Goal: Information Seeking & Learning: Learn about a topic

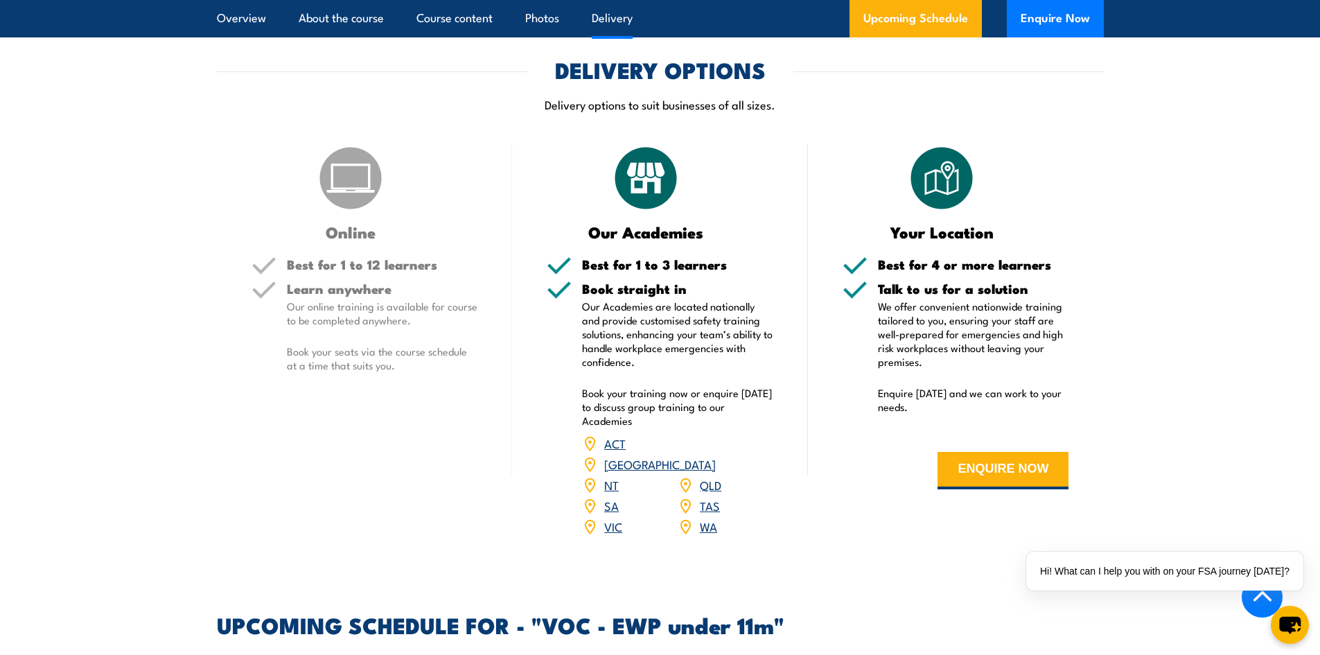
scroll to position [1940, 0]
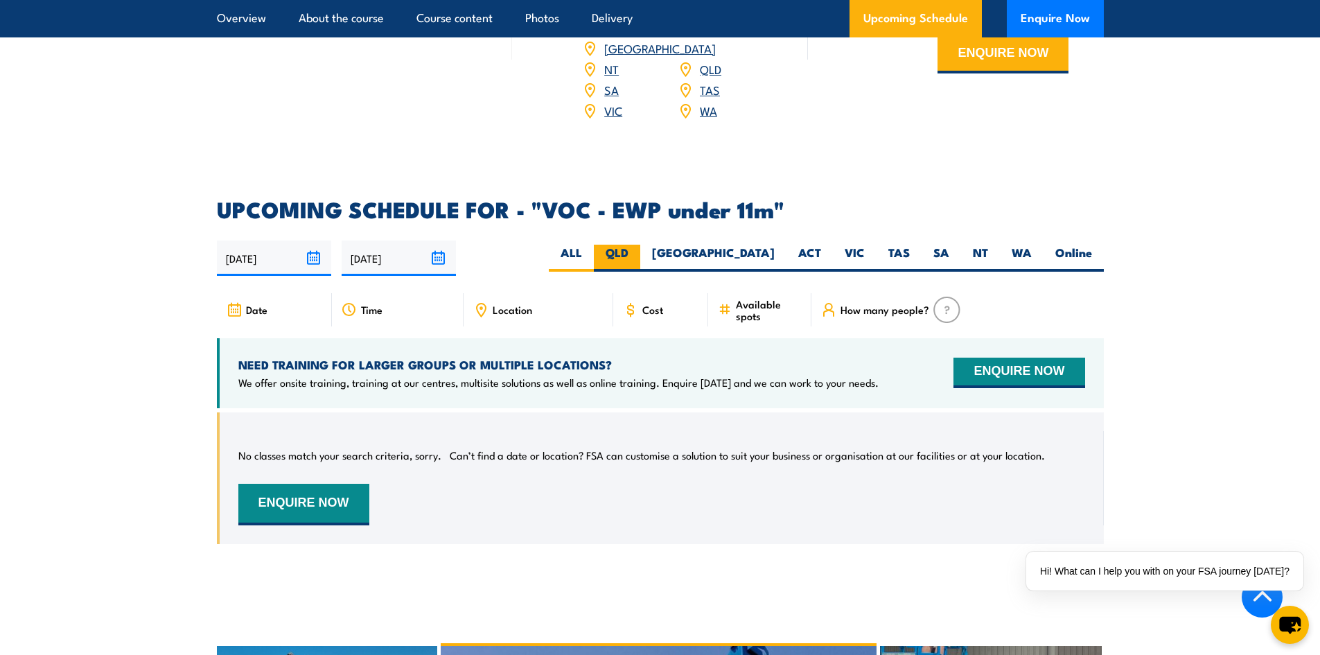
click at [640, 245] on label "QLD" at bounding box center [617, 258] width 46 height 27
click at [638, 245] on input "QLD" at bounding box center [633, 249] width 9 height 9
radio input "true"
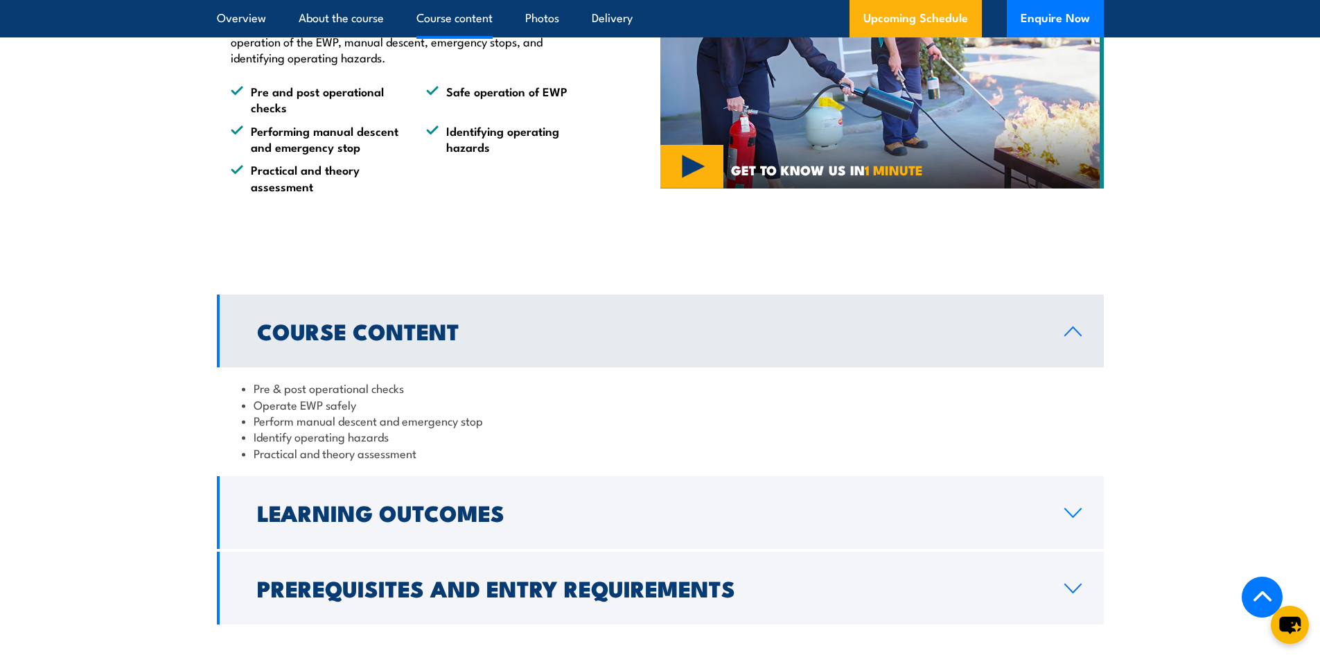
scroll to position [1040, 0]
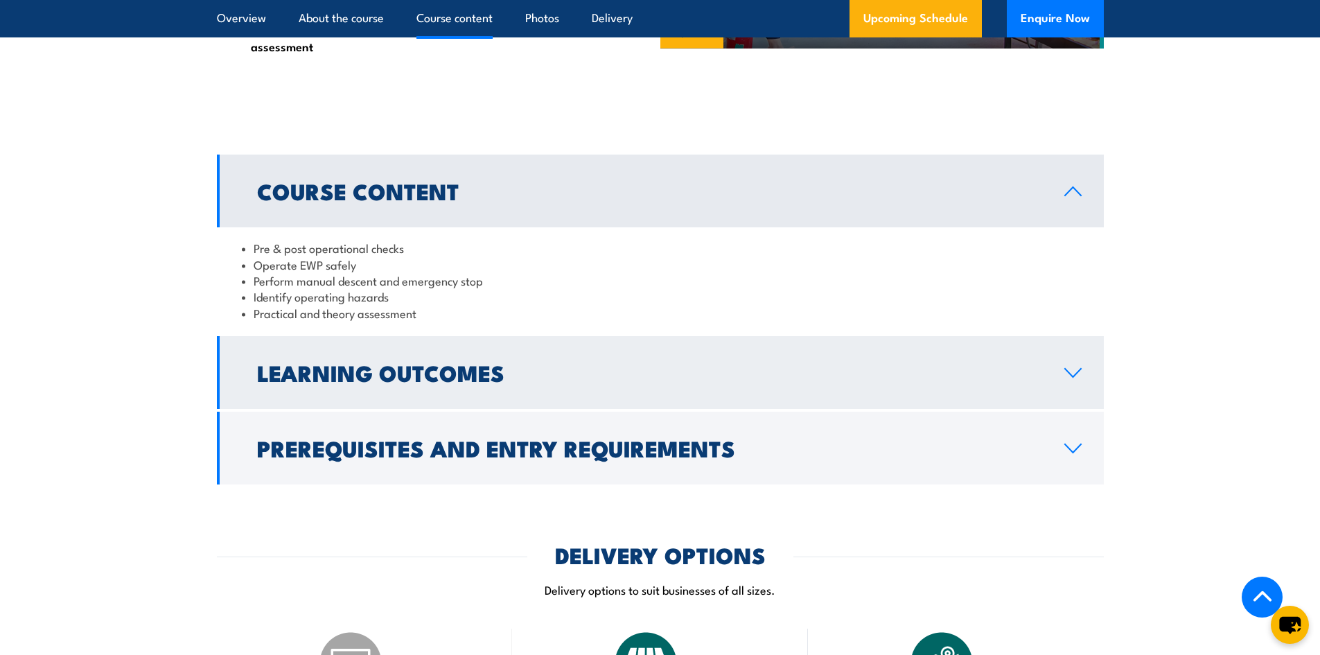
click at [712, 379] on h2 "Learning Outcomes" at bounding box center [649, 371] width 785 height 19
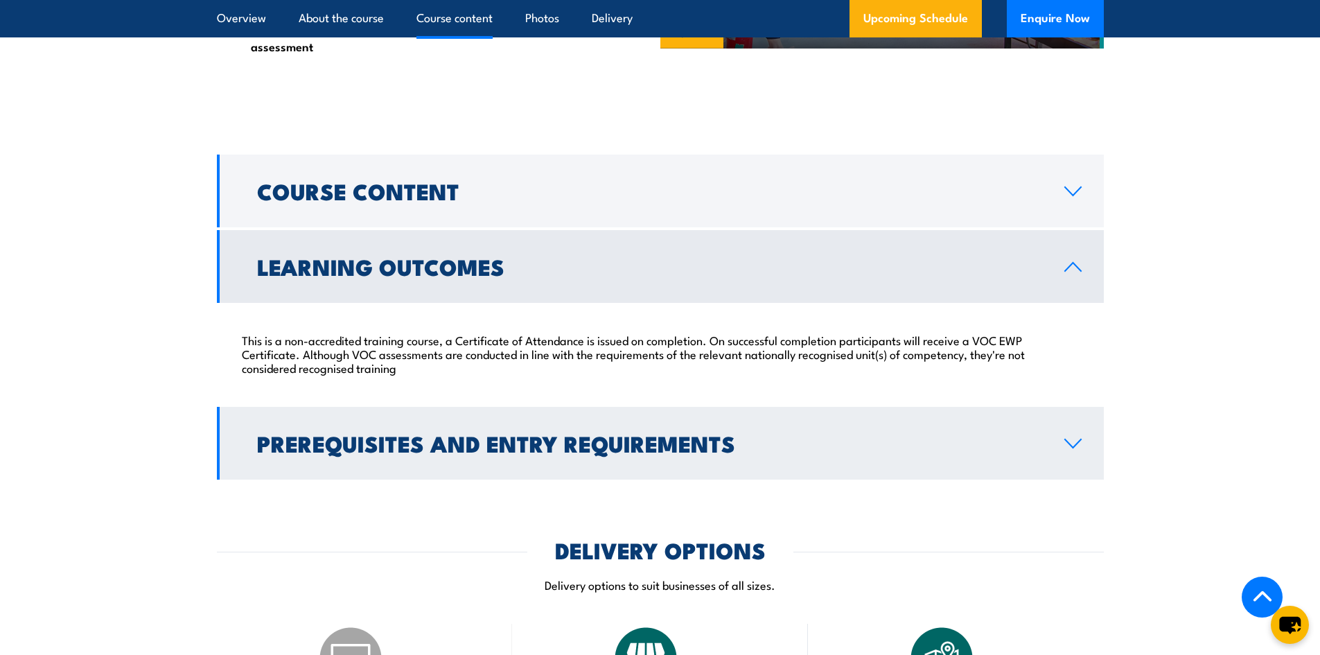
click at [686, 435] on h2 "Prerequisites and Entry Requirements" at bounding box center [649, 442] width 785 height 19
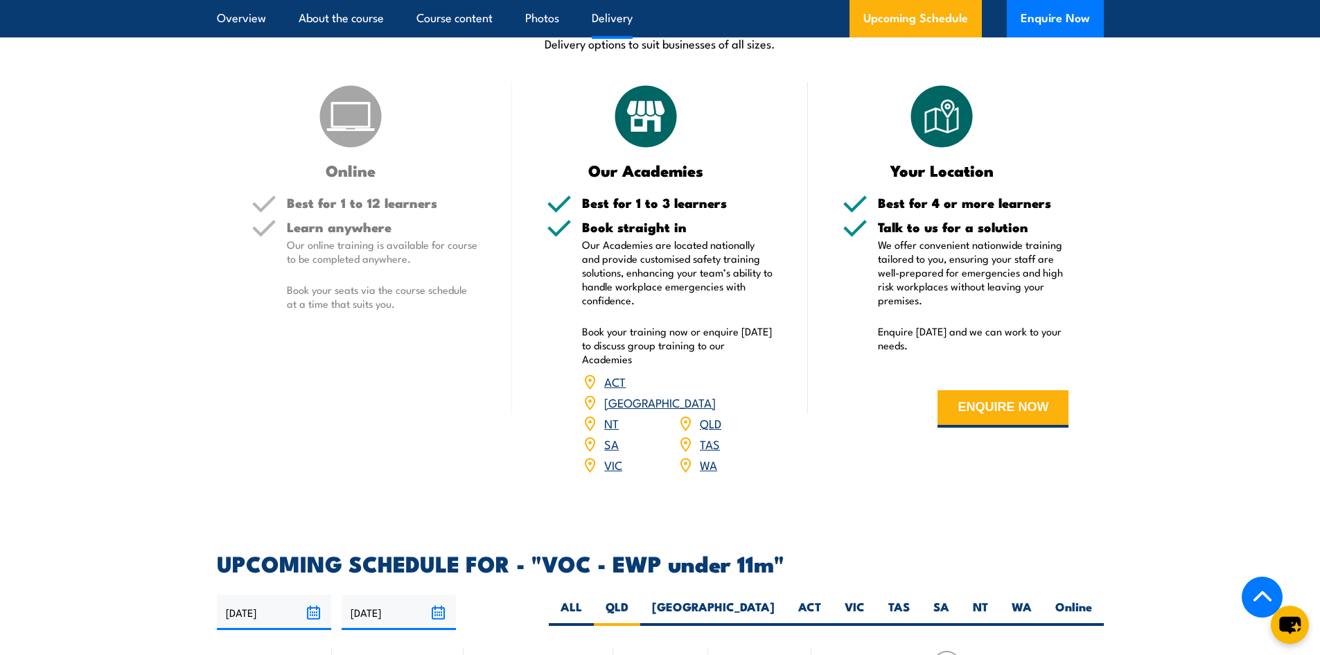
scroll to position [1871, 0]
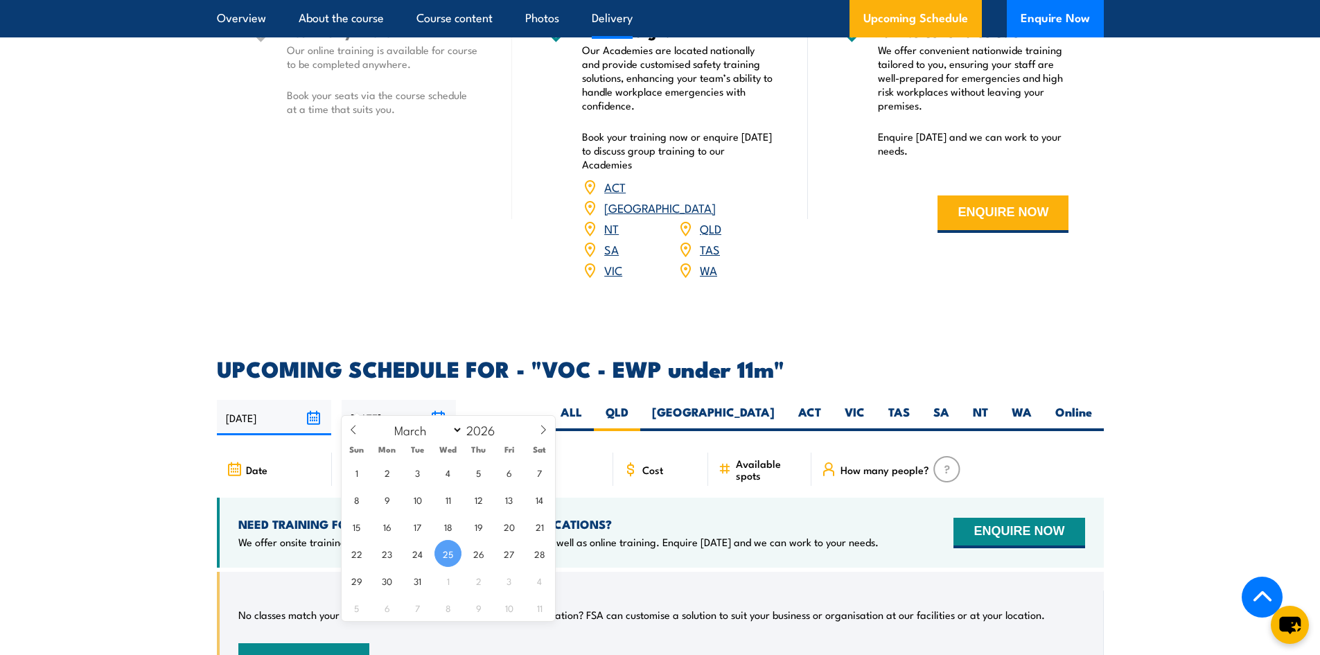
click at [435, 400] on input "[DATE]" at bounding box center [399, 417] width 114 height 35
click at [1129, 441] on section "UPCOMING SCHEDULE FOR - "VOC - EWP under 11m" [DATE] [DATE]" at bounding box center [660, 541] width 1320 height 366
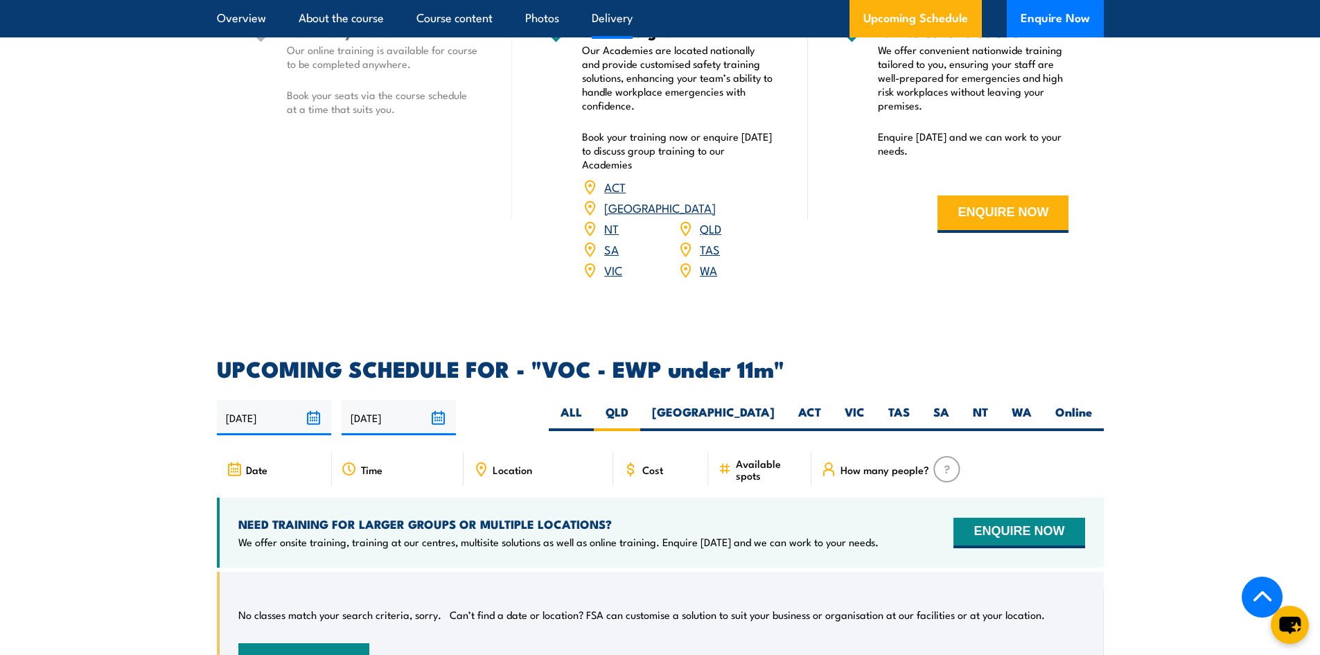
scroll to position [2079, 0]
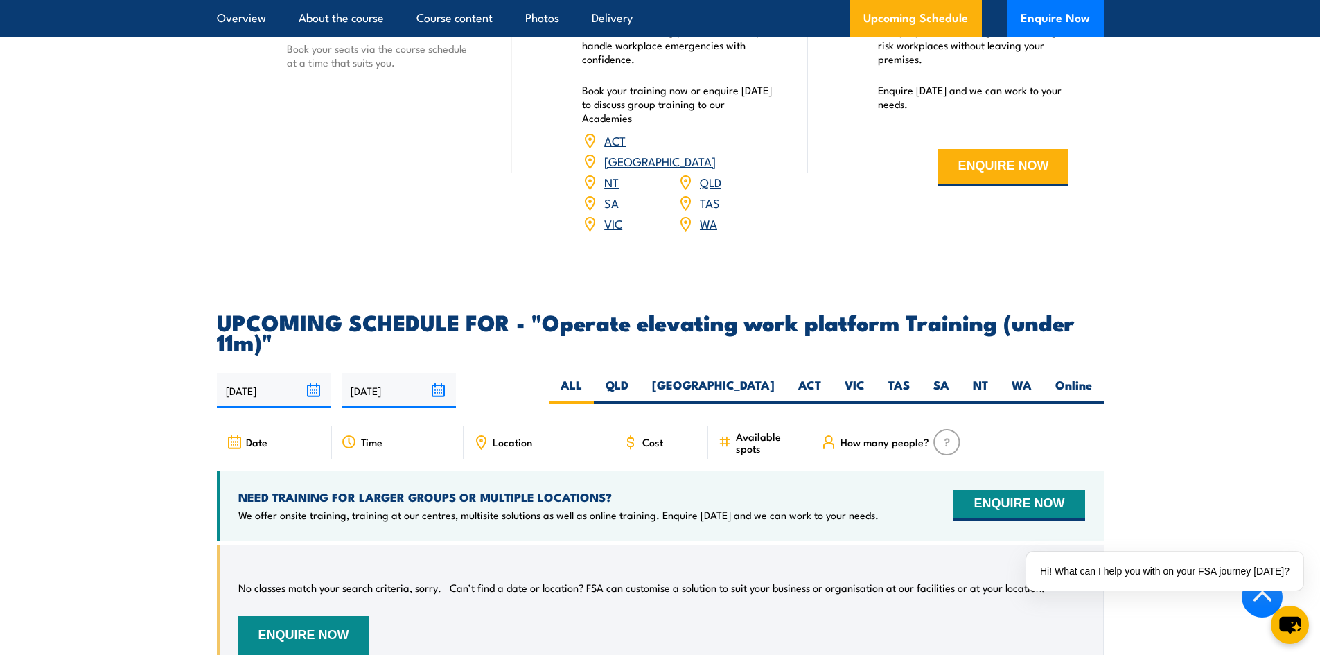
scroll to position [2010, 0]
